Goal: Navigation & Orientation: Find specific page/section

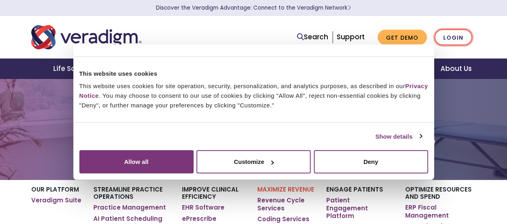
click at [442, 36] on link "Login" at bounding box center [453, 37] width 38 height 16
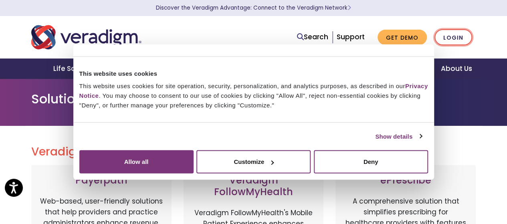
click at [449, 40] on link "Login" at bounding box center [453, 37] width 38 height 16
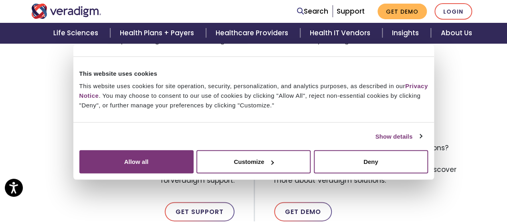
scroll to position [346, 0]
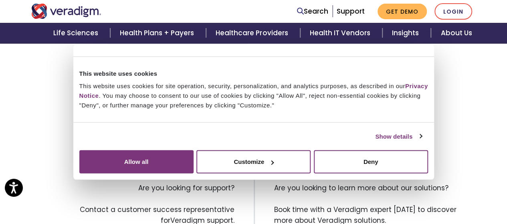
click at [343, 122] on link "Login to Client Portal" at bounding box center [329, 123] width 124 height 18
click at [165, 120] on link "Login to Practice Fusion" at bounding box center [177, 123] width 124 height 18
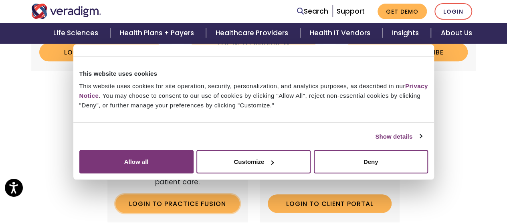
scroll to position [225, 0]
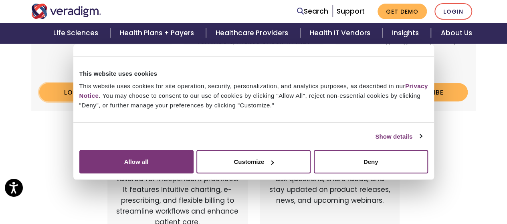
click at [116, 91] on link "Login to Payerpath" at bounding box center [101, 92] width 124 height 18
